Goal: Task Accomplishment & Management: Manage account settings

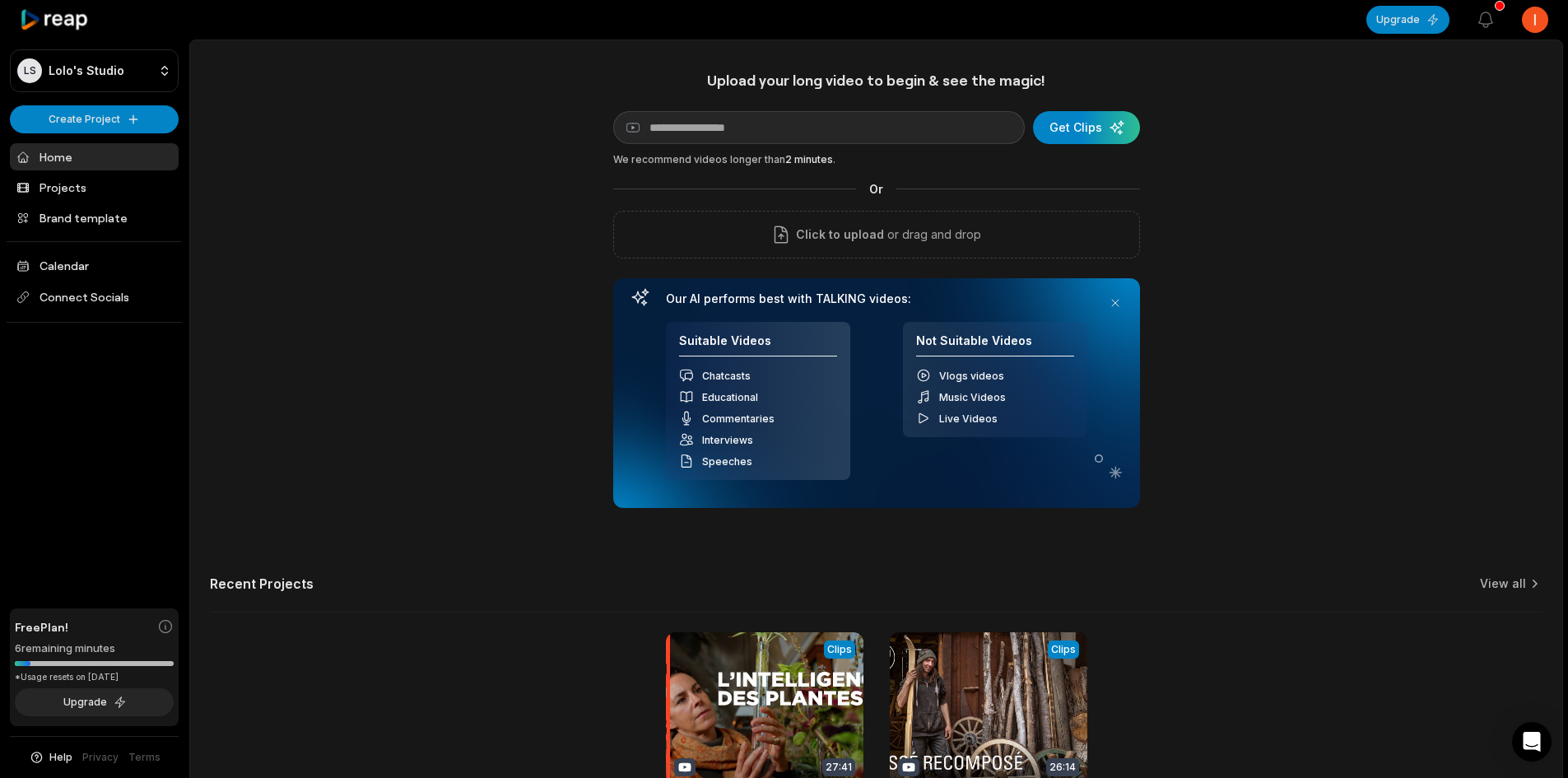
click at [1548, 19] on html "LS Lolo's Studio Create Project Home Projects Brand template Calendar Connect S…" at bounding box center [784, 389] width 1568 height 778
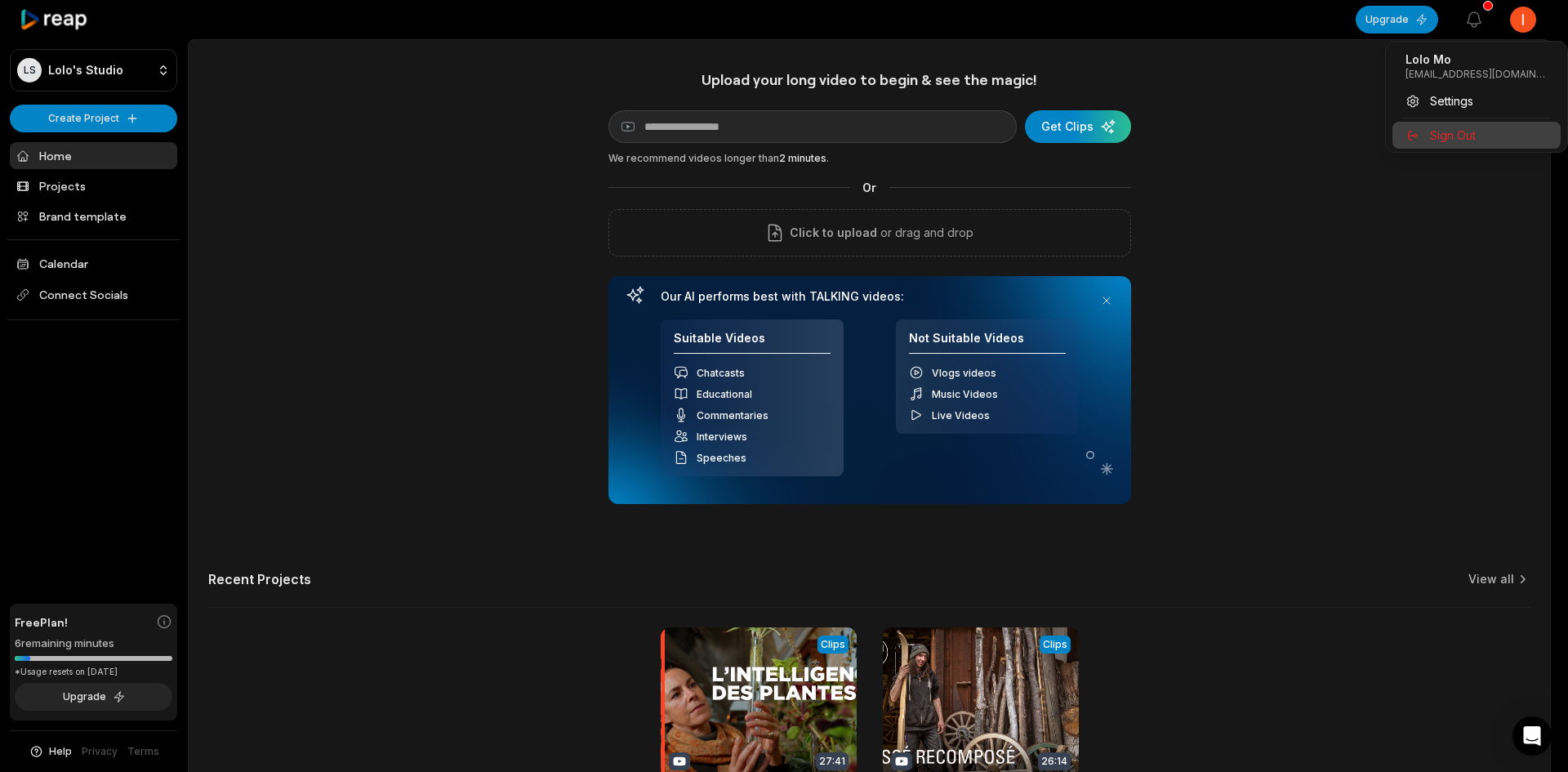
click at [1451, 138] on span "Sign Out" at bounding box center [1453, 135] width 46 height 17
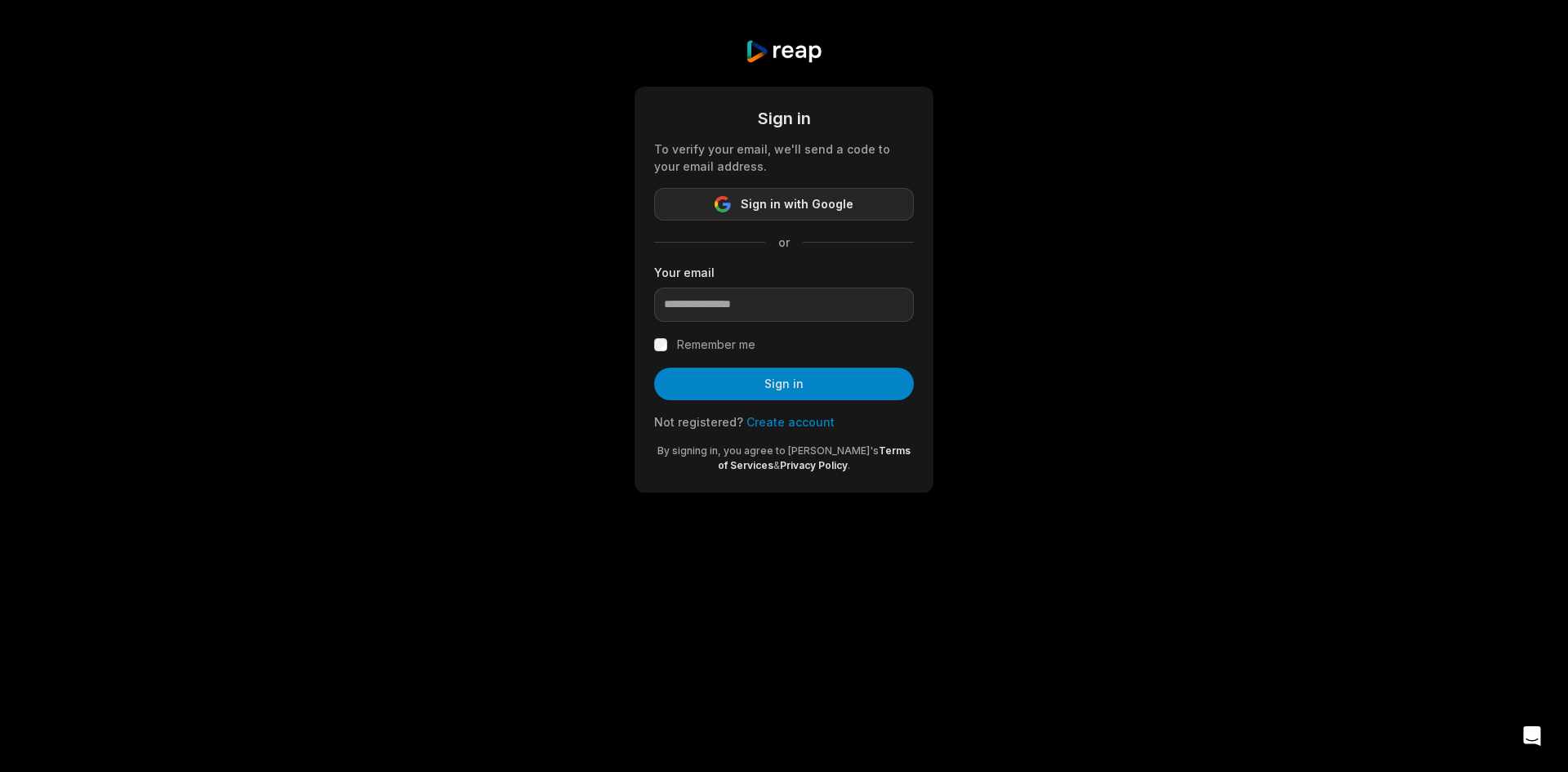
click at [834, 200] on span "Sign in with Google" at bounding box center [798, 203] width 113 height 19
